Goal: Use online tool/utility: Utilize a website feature to perform a specific function

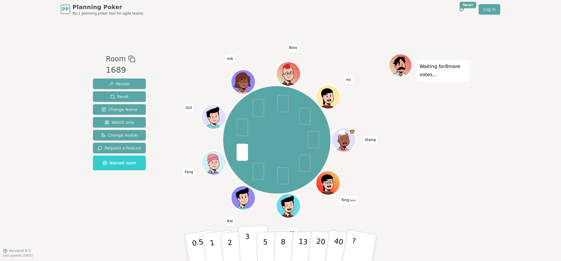
click at [247, 248] on p "3" at bounding box center [248, 249] width 6 height 32
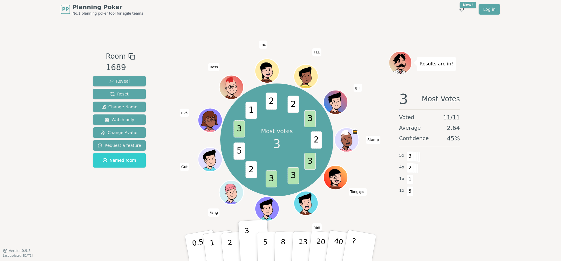
click at [504, 234] on div "PP Planning Poker No.1 planning poker tool for agile teams Toggle theme New! Lo…" at bounding box center [280, 130] width 561 height 261
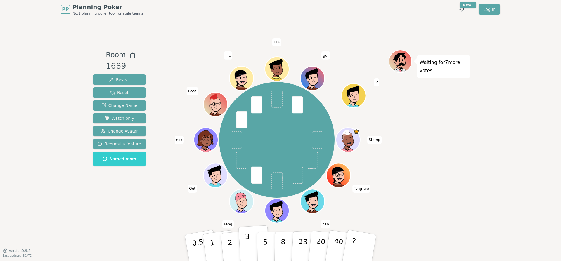
click at [247, 245] on p "3" at bounding box center [248, 249] width 6 height 32
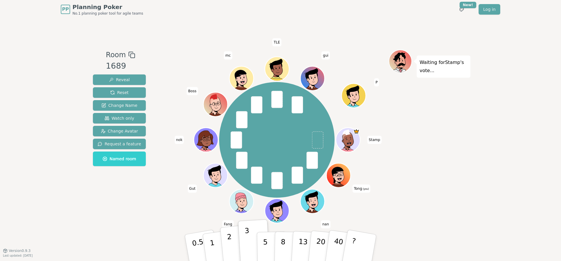
click at [231, 243] on p "2" at bounding box center [231, 249] width 8 height 32
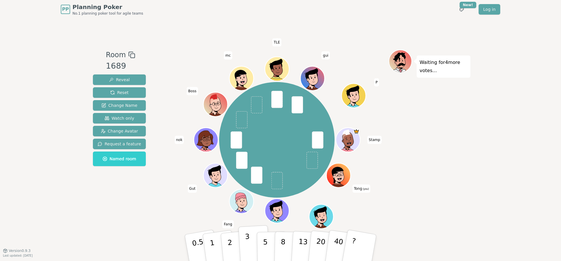
click at [247, 245] on p "3" at bounding box center [248, 249] width 6 height 32
click at [233, 246] on button "2" at bounding box center [236, 248] width 33 height 46
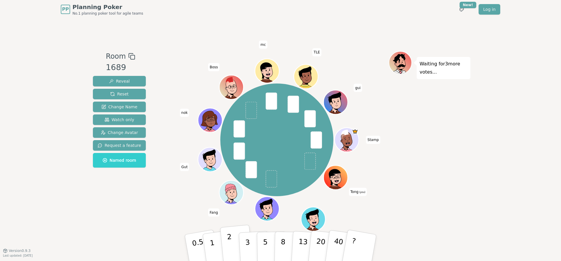
click at [235, 249] on button "2" at bounding box center [236, 248] width 33 height 46
click at [236, 242] on button "2" at bounding box center [236, 248] width 33 height 46
click at [226, 242] on button "2" at bounding box center [236, 248] width 33 height 46
click at [253, 242] on button "3" at bounding box center [254, 248] width 32 height 46
click at [236, 242] on button "2" at bounding box center [236, 248] width 33 height 46
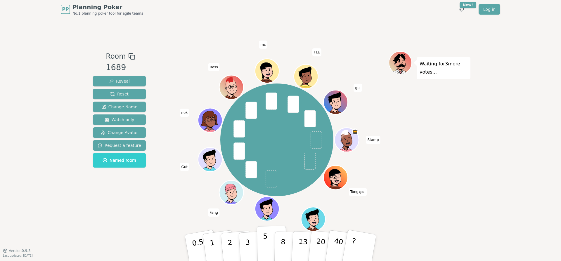
click at [264, 244] on p "5" at bounding box center [265, 248] width 5 height 32
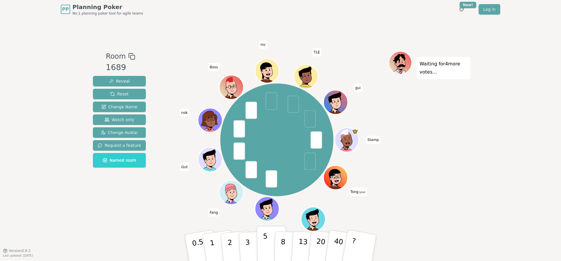
click at [269, 242] on button "5" at bounding box center [272, 248] width 30 height 44
click at [252, 243] on button "3" at bounding box center [254, 248] width 32 height 46
click at [248, 245] on p "3" at bounding box center [248, 249] width 6 height 32
click at [228, 245] on p "2" at bounding box center [231, 249] width 8 height 32
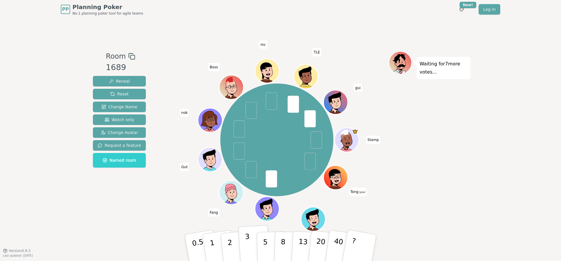
click at [246, 246] on p "3" at bounding box center [248, 249] width 6 height 32
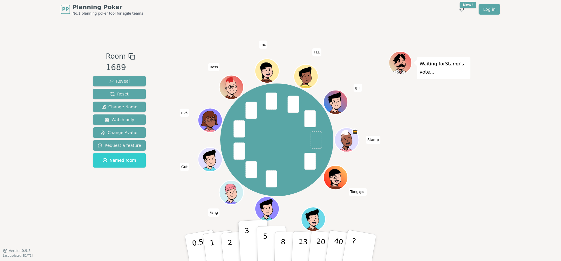
click at [269, 245] on button "5" at bounding box center [272, 248] width 30 height 44
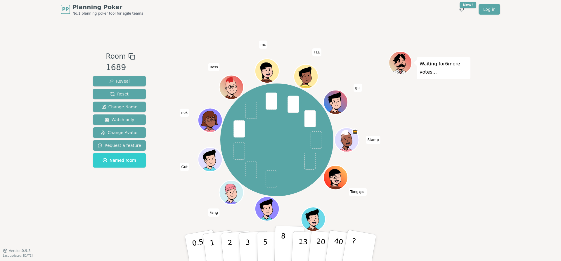
click at [283, 244] on p "8" at bounding box center [283, 248] width 5 height 32
click at [271, 250] on button "5" at bounding box center [272, 248] width 30 height 44
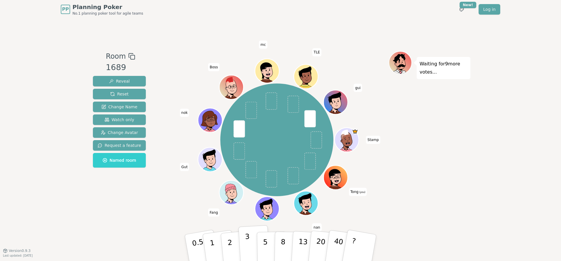
click at [247, 243] on p "3" at bounding box center [248, 249] width 6 height 32
